Goal: Check status: Check status

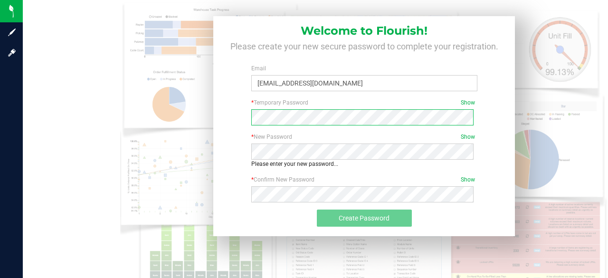
click at [396, 125] on div "* Temporary Password Show Required" at bounding box center [364, 115] width 288 height 34
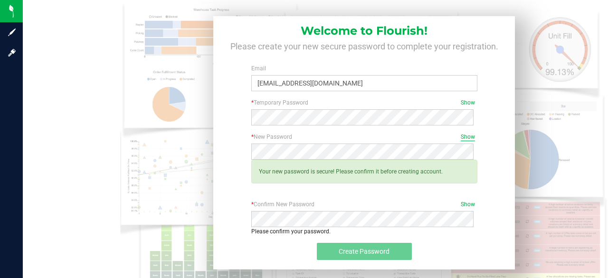
click at [466, 138] on span "Show" at bounding box center [468, 137] width 14 height 9
click at [464, 209] on div "* Confirm New Password Show Please confirm your password. Passwords do not matc…" at bounding box center [364, 218] width 240 height 36
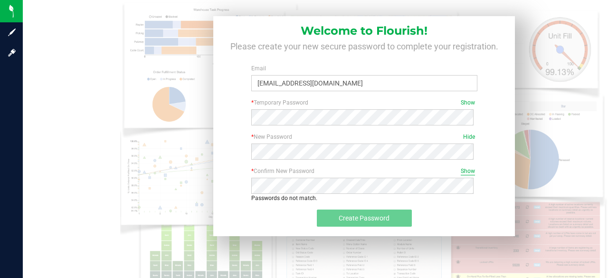
click at [461, 174] on span "Show" at bounding box center [468, 171] width 14 height 9
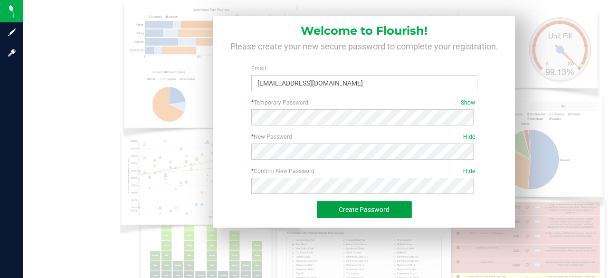
click at [379, 212] on span "Create Password" at bounding box center [364, 210] width 51 height 8
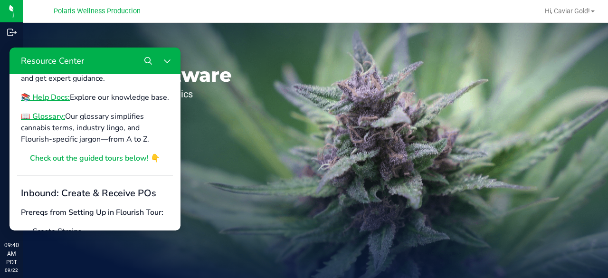
scroll to position [204, 0]
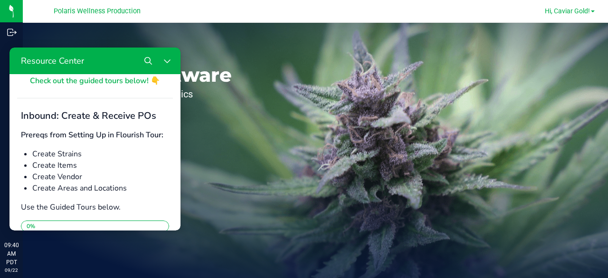
click at [565, 15] on span "Hi, Caviar Gold!" at bounding box center [567, 11] width 45 height 8
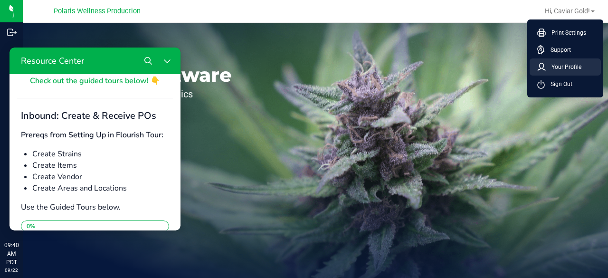
click at [560, 64] on span "Your Profile" at bounding box center [564, 66] width 36 height 9
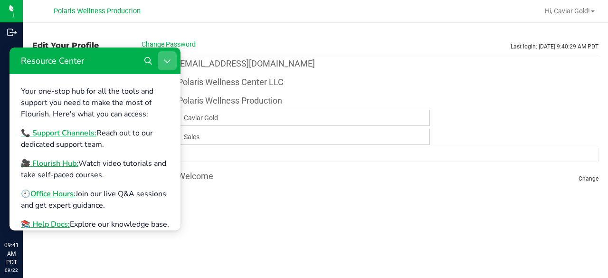
click at [162, 63] on button "Close Resource Center" at bounding box center [167, 60] width 19 height 19
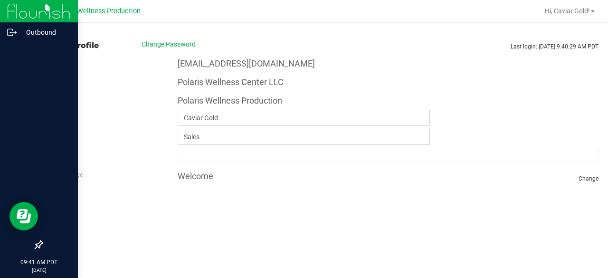
click at [24, 12] on img at bounding box center [39, 11] width 64 height 22
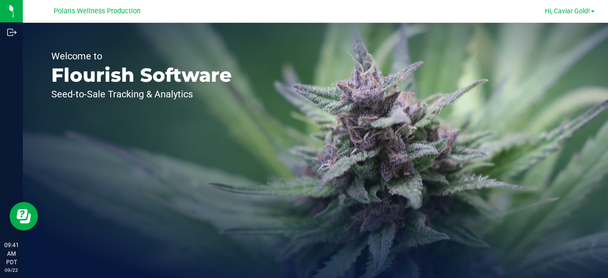
click at [578, 9] on span "Hi, Caviar Gold!" at bounding box center [567, 11] width 45 height 8
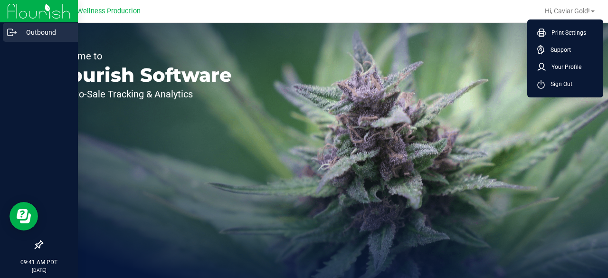
click at [47, 34] on p "Outbound" at bounding box center [45, 32] width 57 height 11
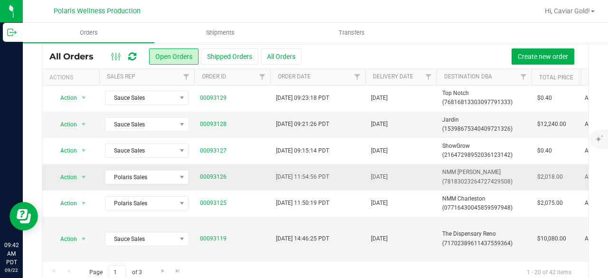
scroll to position [44, 0]
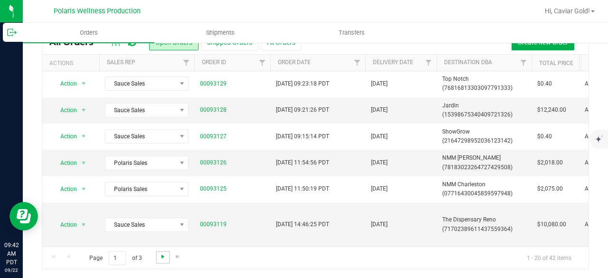
click at [161, 255] on span "Go to the next page" at bounding box center [163, 257] width 8 height 8
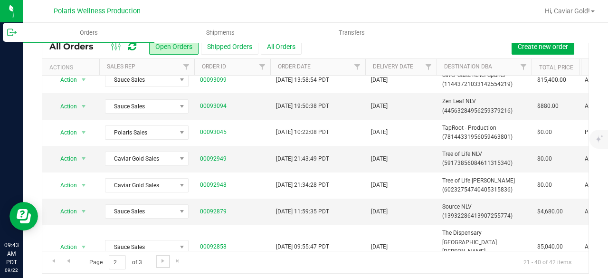
scroll to position [373, 0]
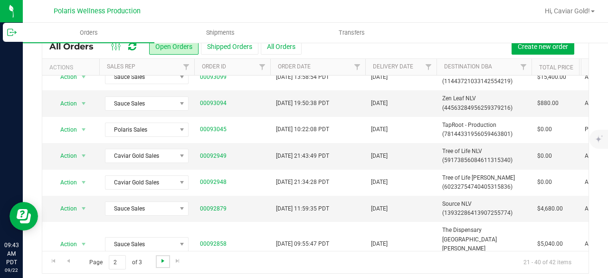
click at [162, 263] on span "Go to the next page" at bounding box center [163, 261] width 8 height 8
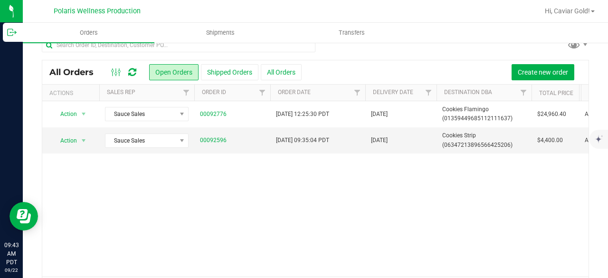
scroll to position [0, 0]
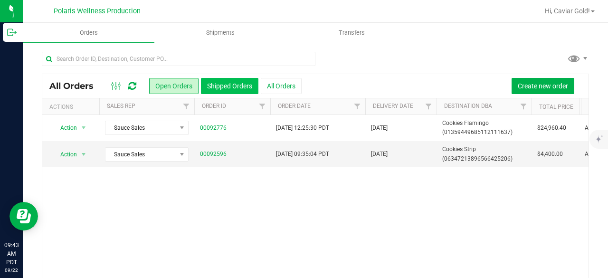
click at [229, 84] on button "Shipped Orders" at bounding box center [229, 86] width 57 height 16
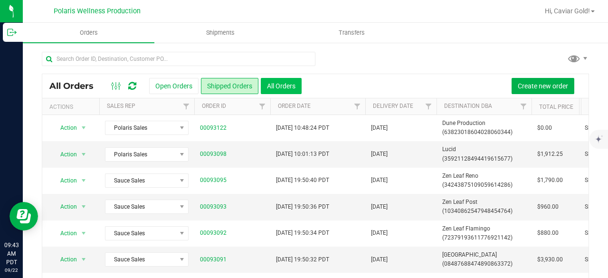
click at [284, 85] on button "All Orders" at bounding box center [281, 86] width 41 height 16
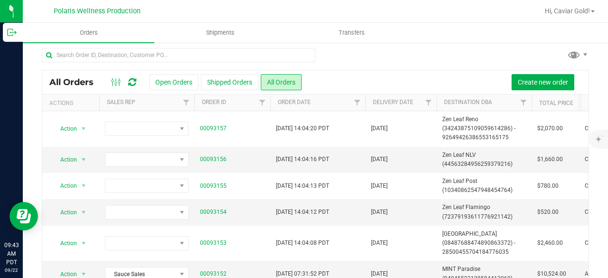
scroll to position [0, 0]
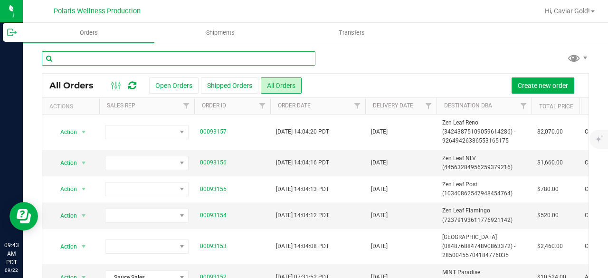
click at [126, 60] on input "text" at bounding box center [179, 58] width 274 height 14
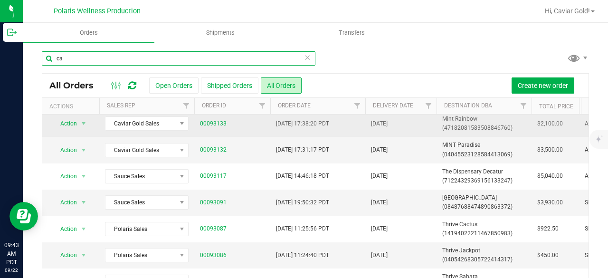
scroll to position [47, 0]
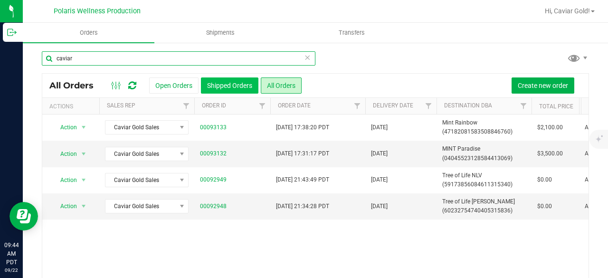
type input "caviar"
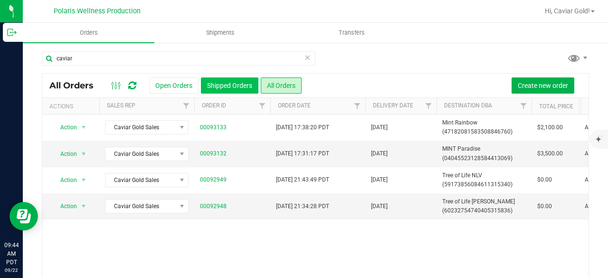
click at [221, 81] on button "Shipped Orders" at bounding box center [229, 85] width 57 height 16
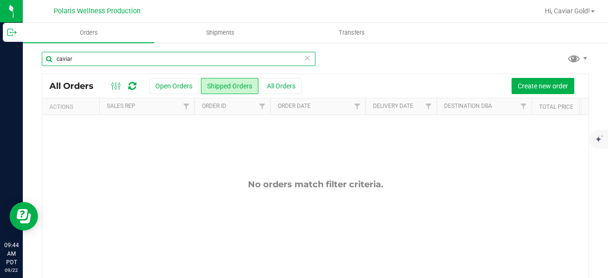
click at [102, 62] on input "caviar" at bounding box center [179, 59] width 274 height 14
type input "c"
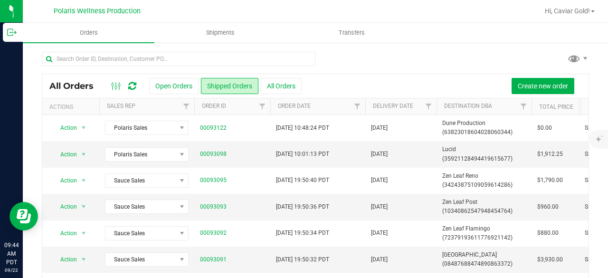
click at [153, 104] on th "Sales Rep" at bounding box center [146, 106] width 95 height 17
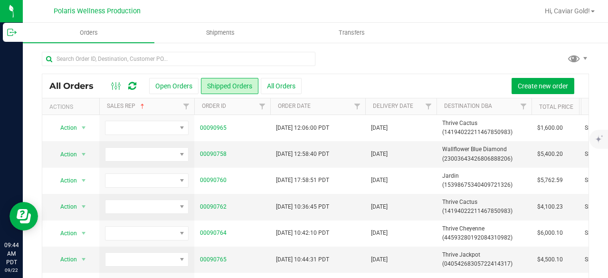
click at [172, 108] on th "Sales Rep" at bounding box center [146, 106] width 95 height 17
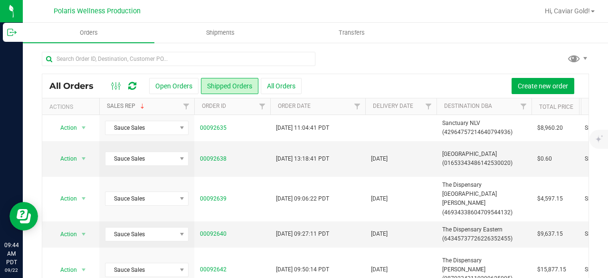
click at [142, 107] on span at bounding box center [143, 107] width 8 height 8
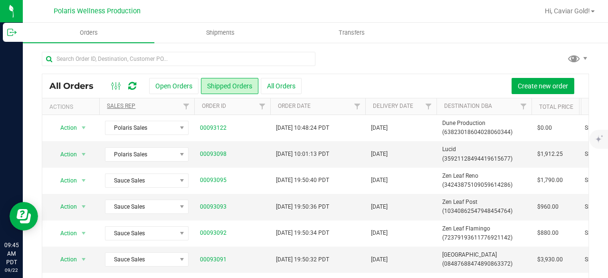
click at [142, 107] on th "Sales Rep" at bounding box center [146, 106] width 95 height 17
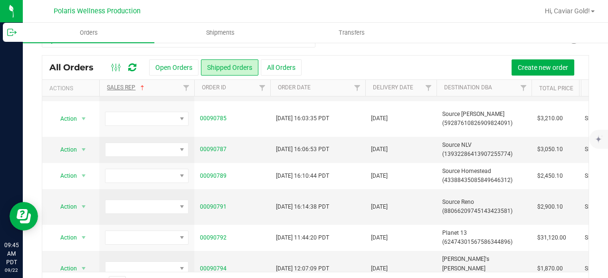
scroll to position [44, 0]
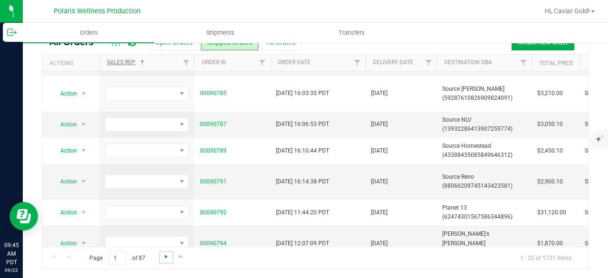
click at [164, 254] on span "Go to the next page" at bounding box center [166, 257] width 8 height 8
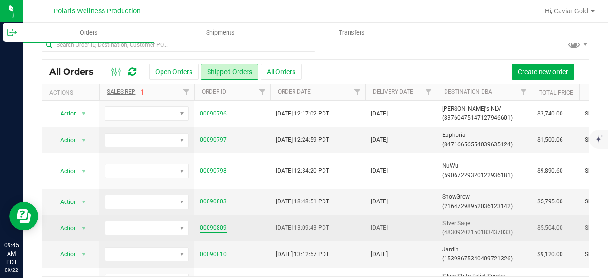
scroll to position [0, 0]
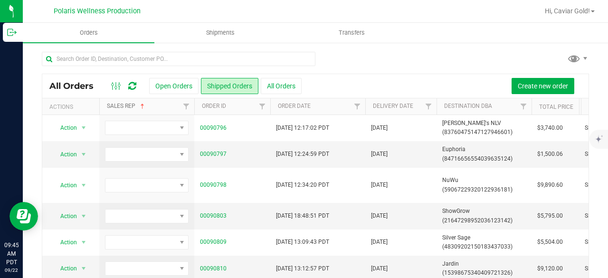
click at [140, 105] on span at bounding box center [143, 107] width 8 height 8
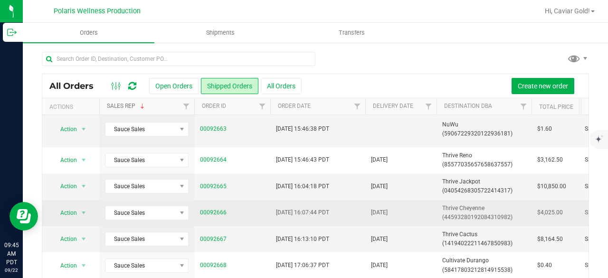
scroll to position [44, 0]
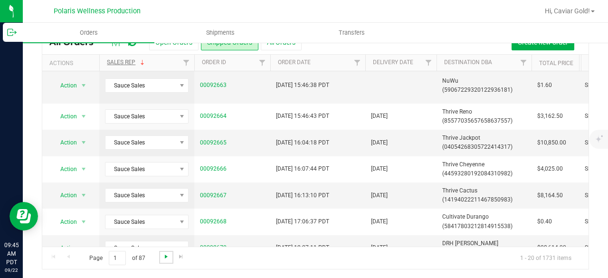
click at [166, 256] on span "Go to the next page" at bounding box center [166, 257] width 8 height 8
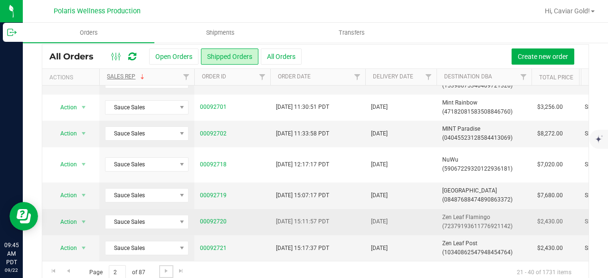
scroll to position [0, 0]
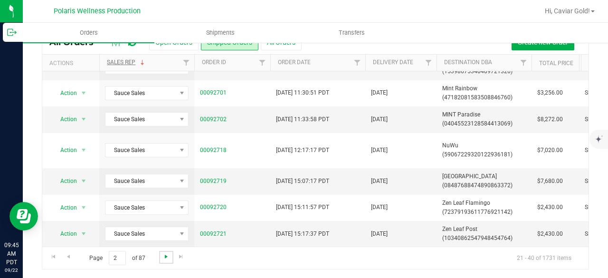
click at [168, 257] on span "Go to the next page" at bounding box center [166, 257] width 8 height 8
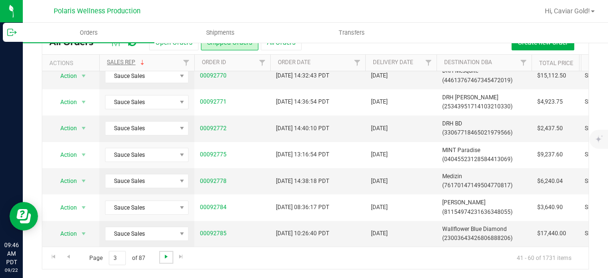
click at [163, 257] on span "Go to the next page" at bounding box center [166, 257] width 8 height 8
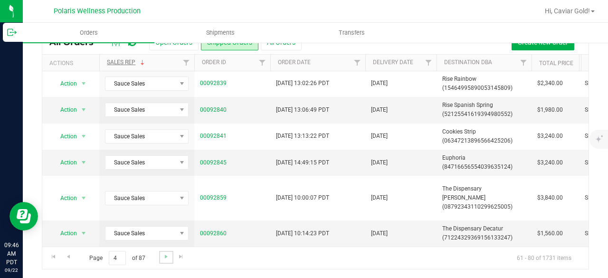
click at [163, 260] on link "Go to the next page" at bounding box center [166, 257] width 14 height 13
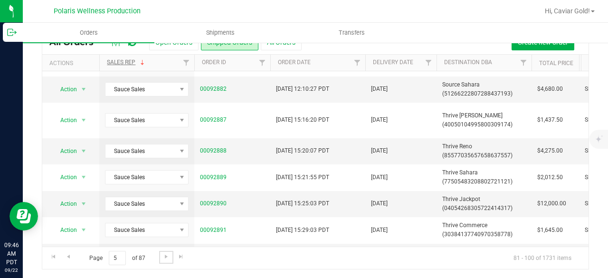
scroll to position [58, 0]
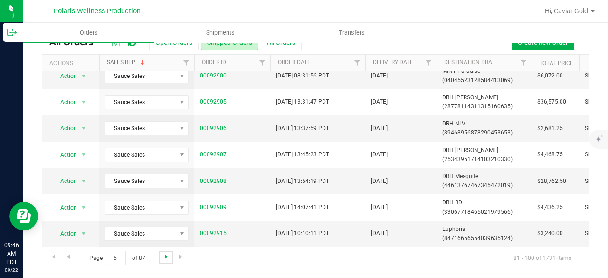
click at [166, 253] on span "Go to the next page" at bounding box center [166, 257] width 8 height 8
click at [164, 256] on span "Go to the next page" at bounding box center [166, 257] width 8 height 8
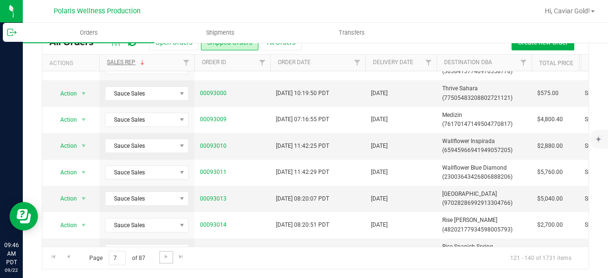
scroll to position [0, 0]
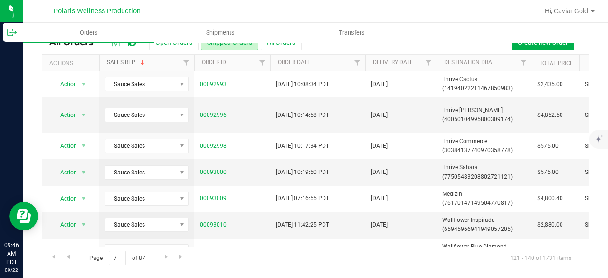
click at [144, 64] on span at bounding box center [143, 63] width 8 height 8
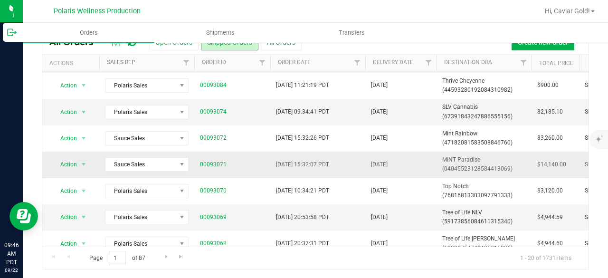
scroll to position [355, 0]
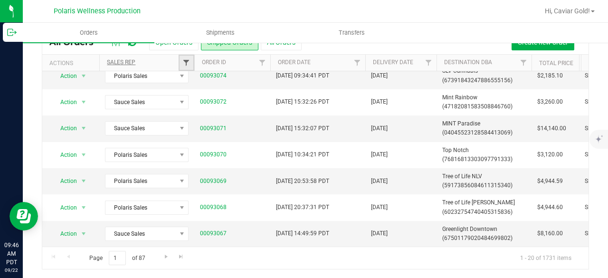
click at [188, 62] on span "Filter" at bounding box center [186, 63] width 8 height 8
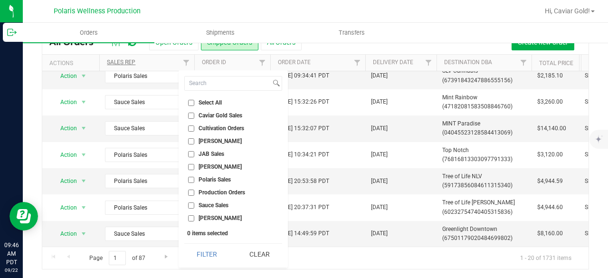
click at [193, 116] on input "Caviar Gold Sales" at bounding box center [191, 116] width 6 height 6
checkbox input "true"
click at [215, 251] on button "Filter" at bounding box center [207, 254] width 46 height 21
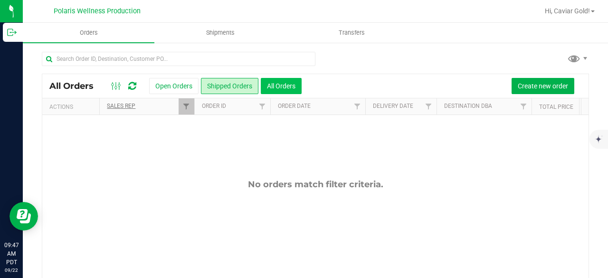
click at [289, 88] on button "All Orders" at bounding box center [281, 86] width 41 height 16
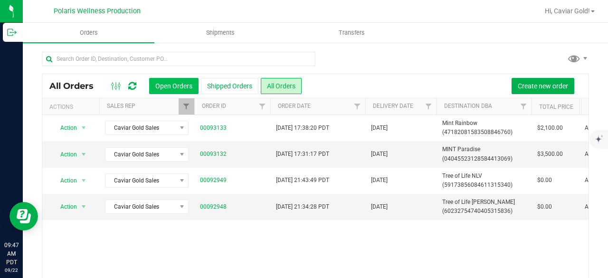
click at [171, 80] on button "Open Orders" at bounding box center [173, 86] width 49 height 16
click at [272, 87] on button "All Orders" at bounding box center [281, 86] width 41 height 16
click at [184, 110] on span "Filter" at bounding box center [186, 107] width 8 height 8
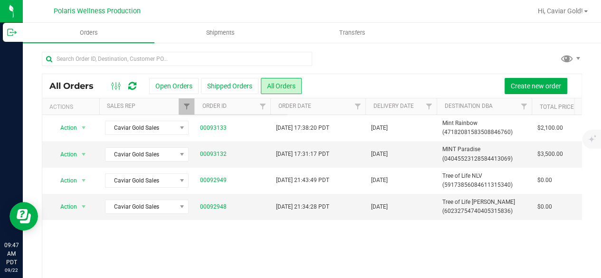
click at [122, 255] on div "Action Action Cancel order Clone order Edit order Mark as fully paid Order audi…" at bounding box center [311, 202] width 539 height 175
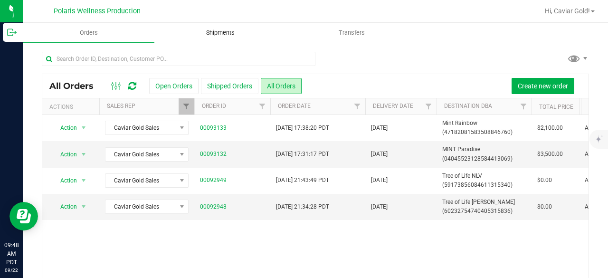
click at [225, 29] on span "Shipments" at bounding box center [220, 32] width 54 height 9
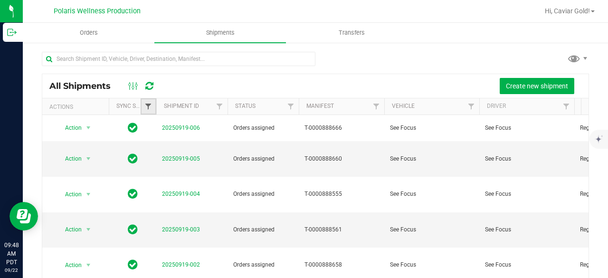
click at [145, 108] on span "Filter" at bounding box center [148, 107] width 8 height 8
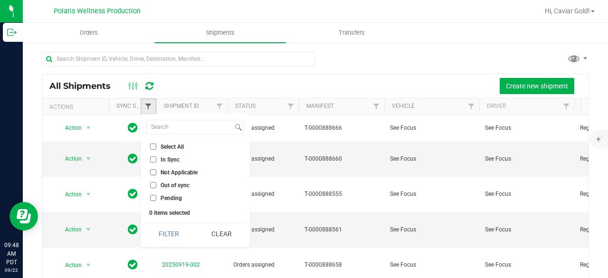
click at [145, 108] on span "Filter" at bounding box center [148, 107] width 8 height 8
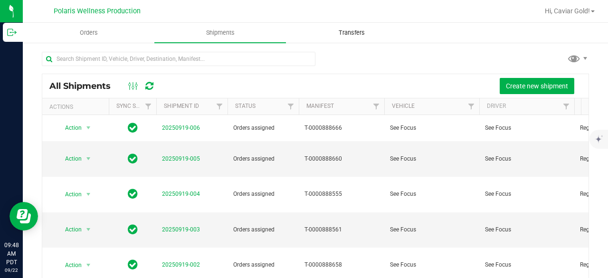
click at [361, 35] on span "Transfers" at bounding box center [352, 32] width 52 height 9
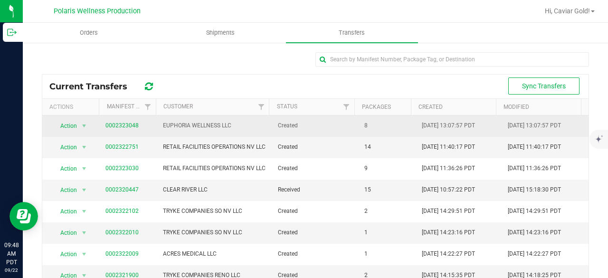
click at [246, 127] on span "EUPHORIA WELLNESS LLC" at bounding box center [215, 125] width 104 height 9
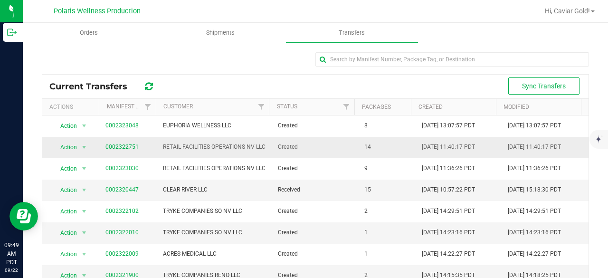
click at [122, 149] on link "0002322751" at bounding box center [121, 146] width 33 height 7
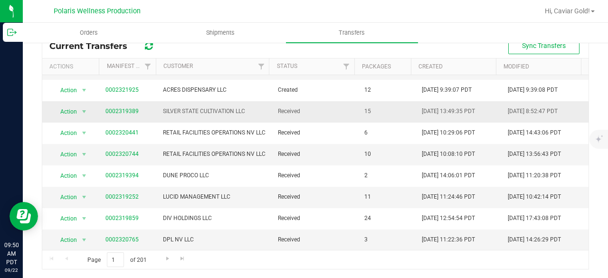
scroll to position [268, 0]
click at [164, 257] on span "Go to the next page" at bounding box center [168, 259] width 8 height 8
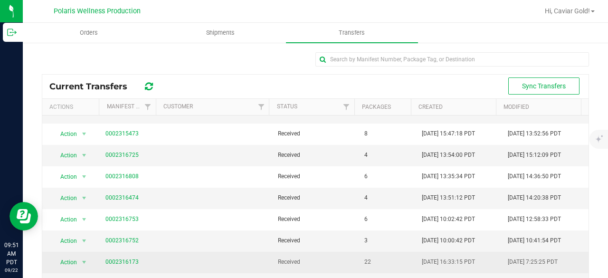
scroll to position [40, 0]
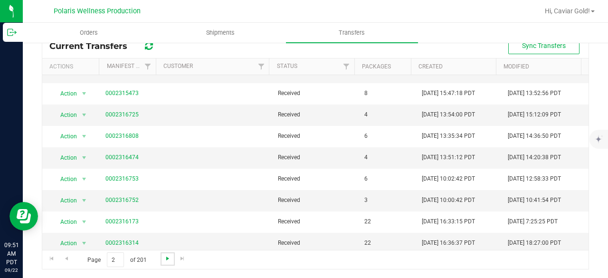
click at [165, 260] on span "Go to the next page" at bounding box center [168, 259] width 8 height 8
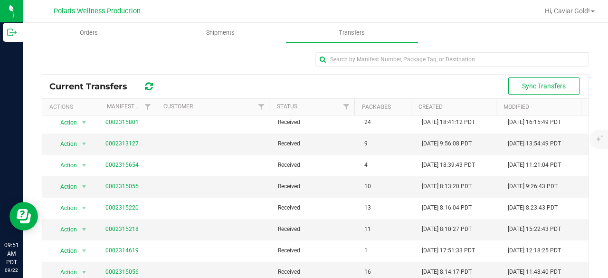
scroll to position [0, 0]
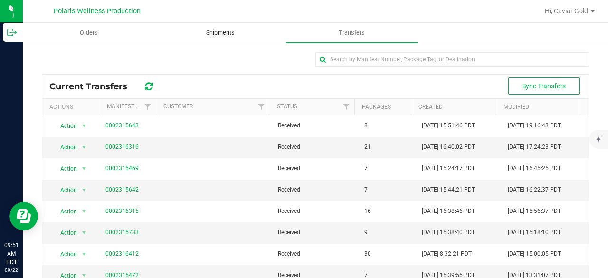
click at [235, 32] on span "Shipments" at bounding box center [220, 32] width 54 height 9
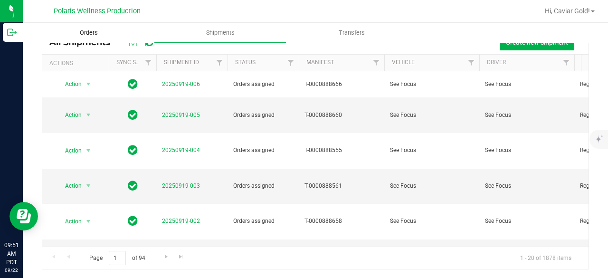
click at [100, 35] on span "Orders" at bounding box center [89, 32] width 44 height 9
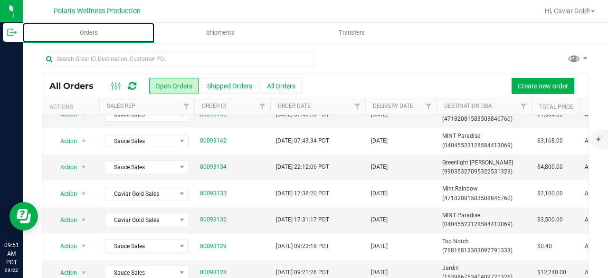
scroll to position [285, 0]
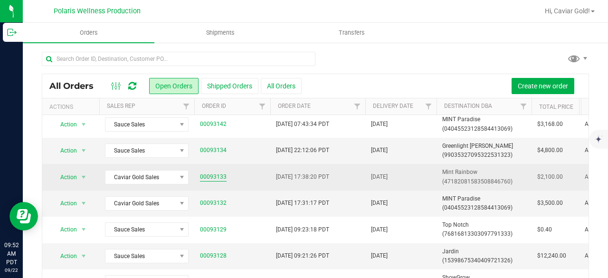
click at [208, 173] on link "00093133" at bounding box center [213, 176] width 27 height 9
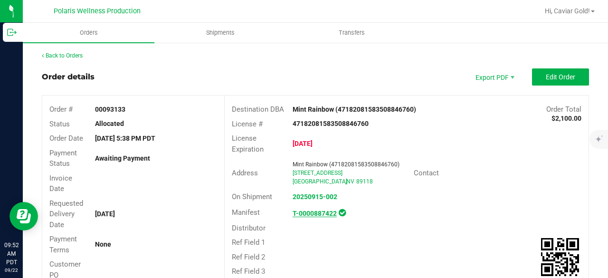
click at [312, 209] on strong "T-0000887422" at bounding box center [315, 213] width 44 height 8
click at [312, 195] on strong "20250915-002" at bounding box center [315, 197] width 45 height 8
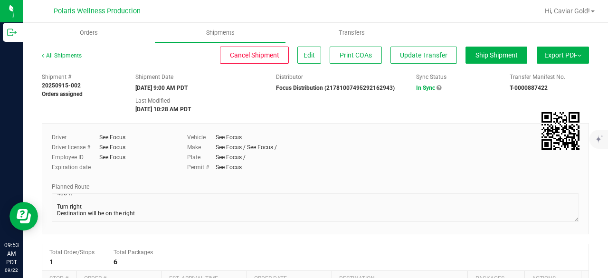
scroll to position [156, 0]
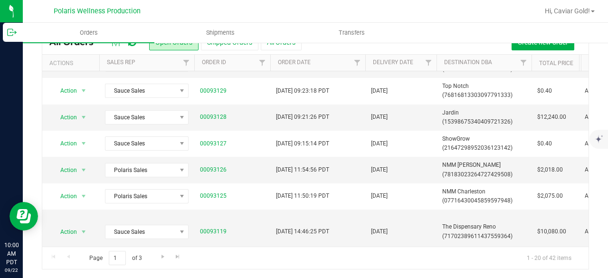
scroll to position [391, 0]
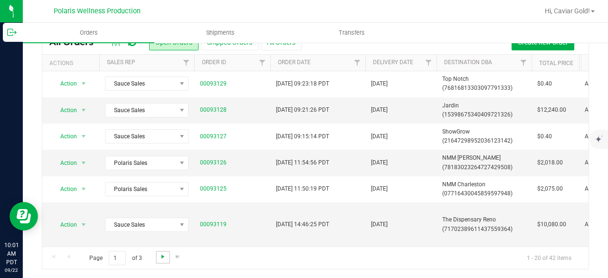
click at [161, 255] on span "Go to the next page" at bounding box center [163, 257] width 8 height 8
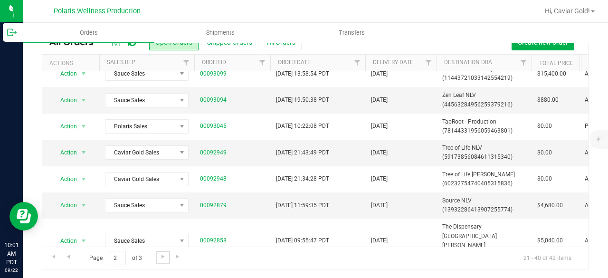
scroll to position [373, 0]
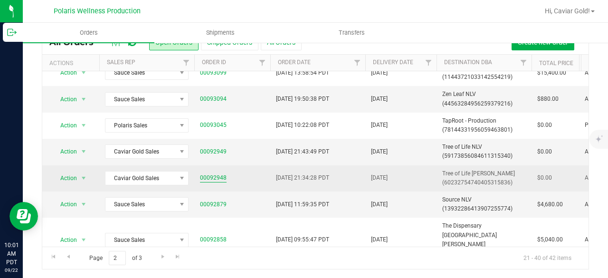
click at [214, 173] on link "00092948" at bounding box center [213, 177] width 27 height 9
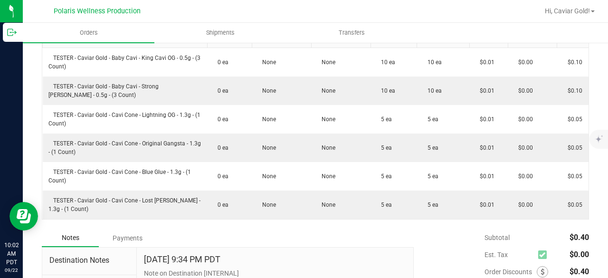
scroll to position [222, 0]
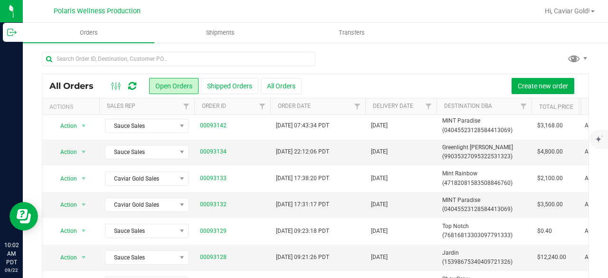
scroll to position [391, 0]
